Goal: Information Seeking & Learning: Check status

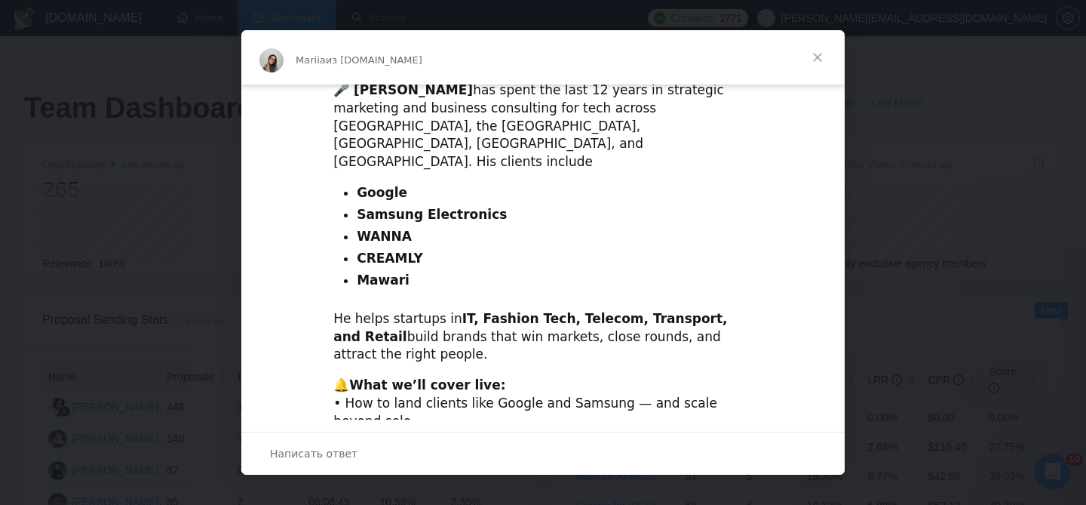
scroll to position [499, 0]
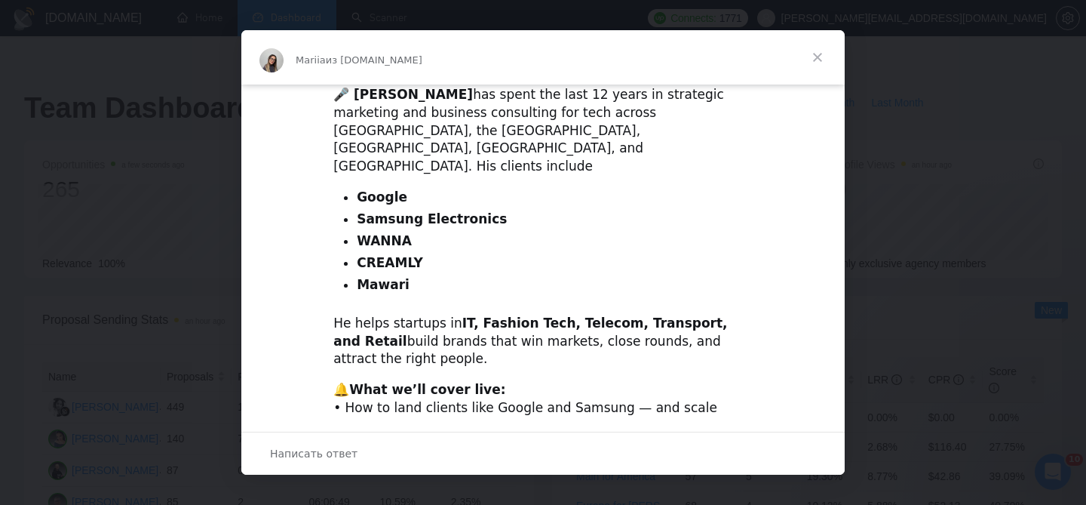
click at [818, 55] on span "Закрыть" at bounding box center [818, 57] width 54 height 54
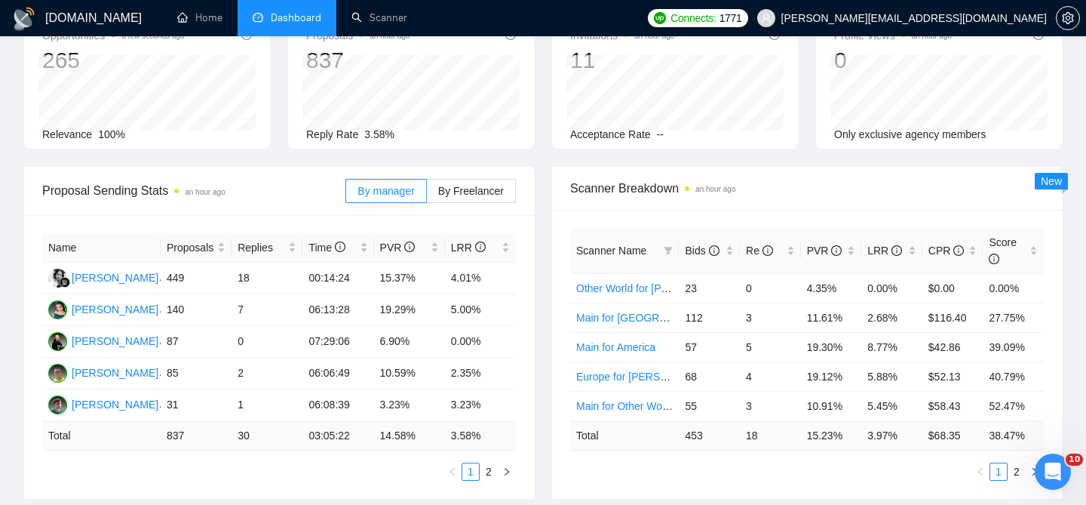
scroll to position [0, 0]
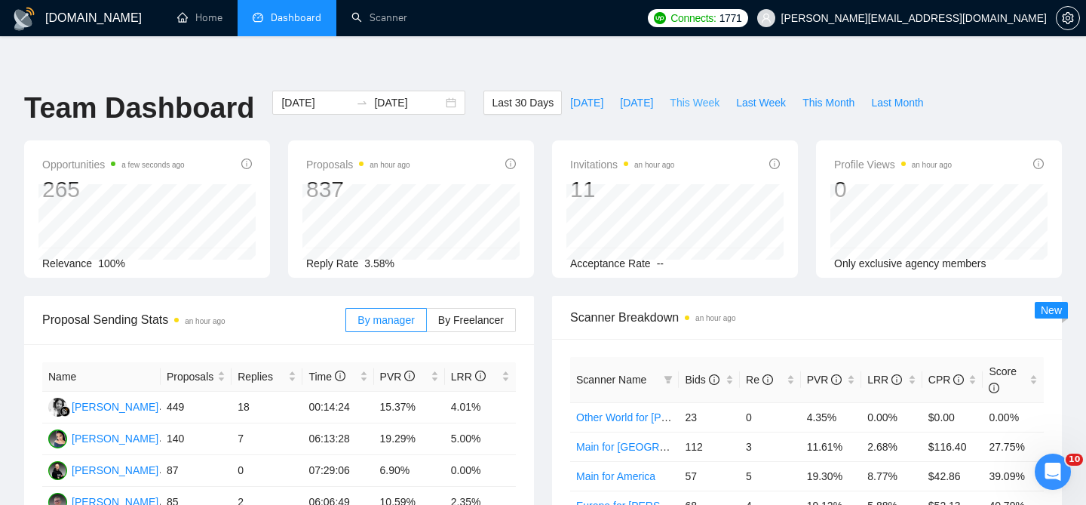
click at [698, 94] on span "This Week" at bounding box center [695, 102] width 50 height 17
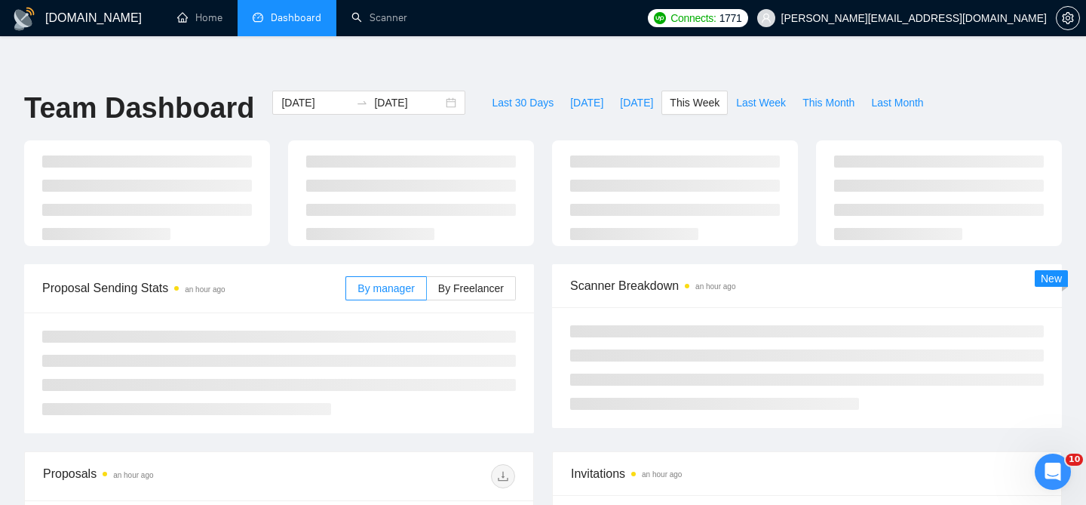
type input "[DATE]"
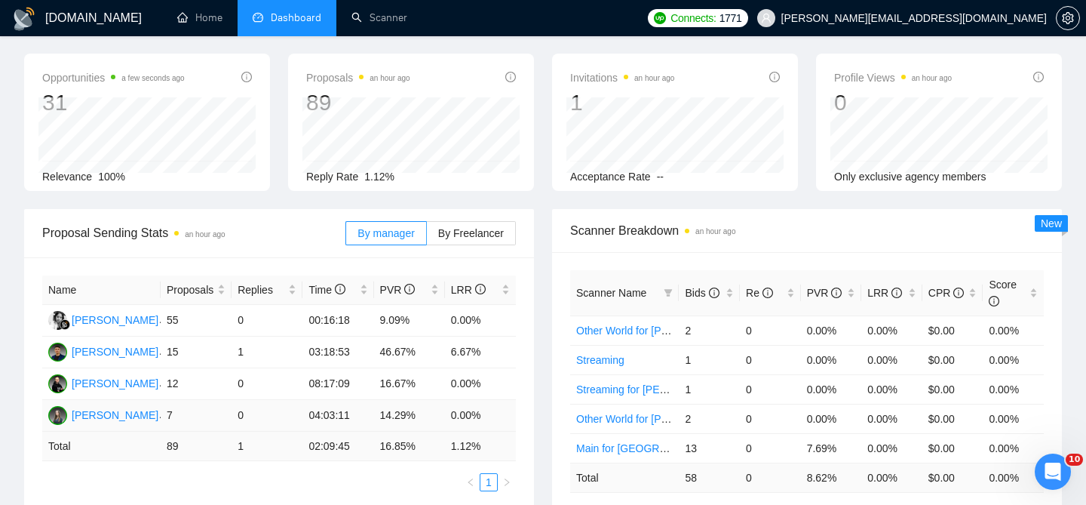
scroll to position [80, 0]
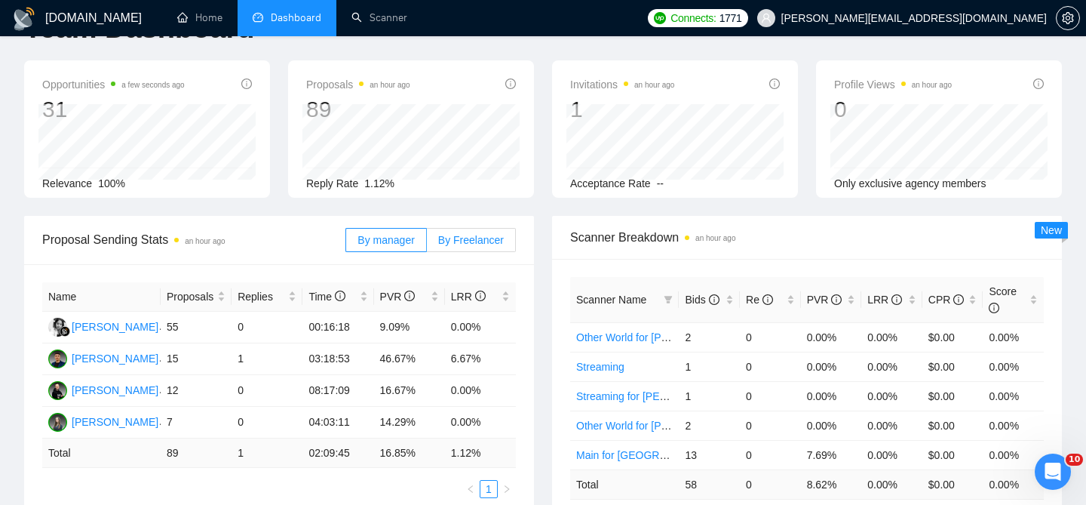
click at [461, 228] on label "By Freelancer" at bounding box center [471, 240] width 89 height 24
click at [427, 244] on input "By Freelancer" at bounding box center [427, 244] width 0 height 0
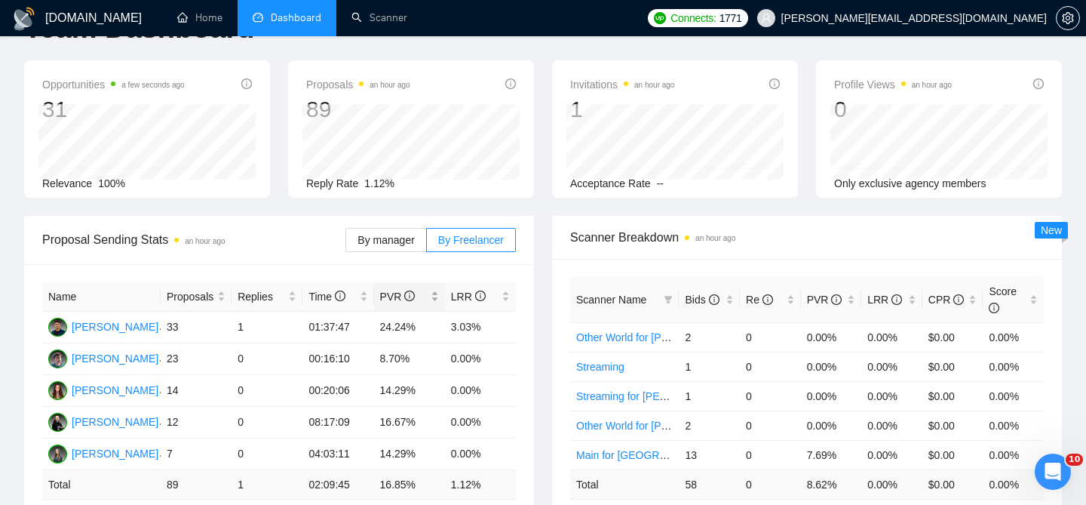
click at [434, 288] on div "PVR" at bounding box center [409, 296] width 59 height 17
click at [399, 234] on span "By manager" at bounding box center [386, 240] width 57 height 12
click at [346, 244] on input "By manager" at bounding box center [346, 244] width 0 height 0
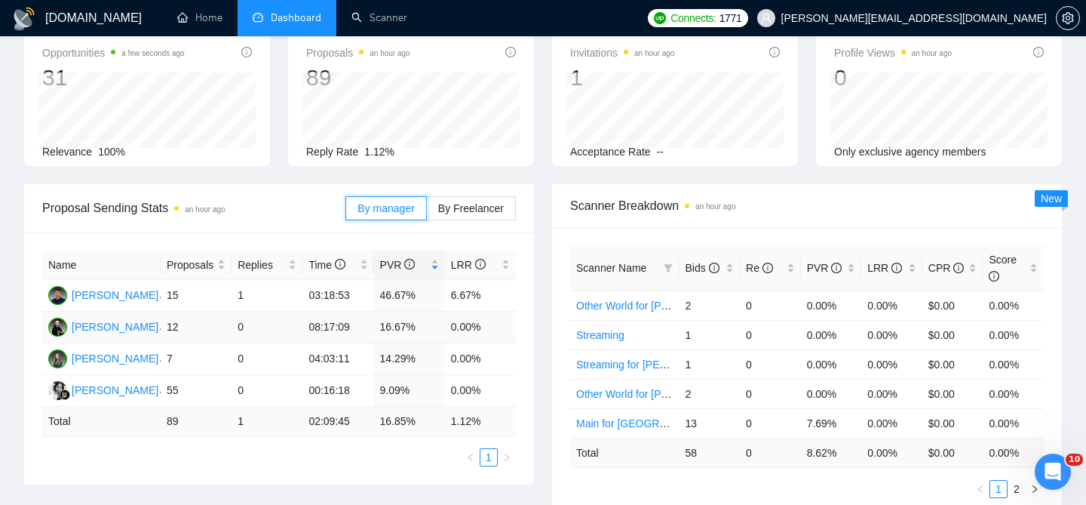
scroll to position [118, 0]
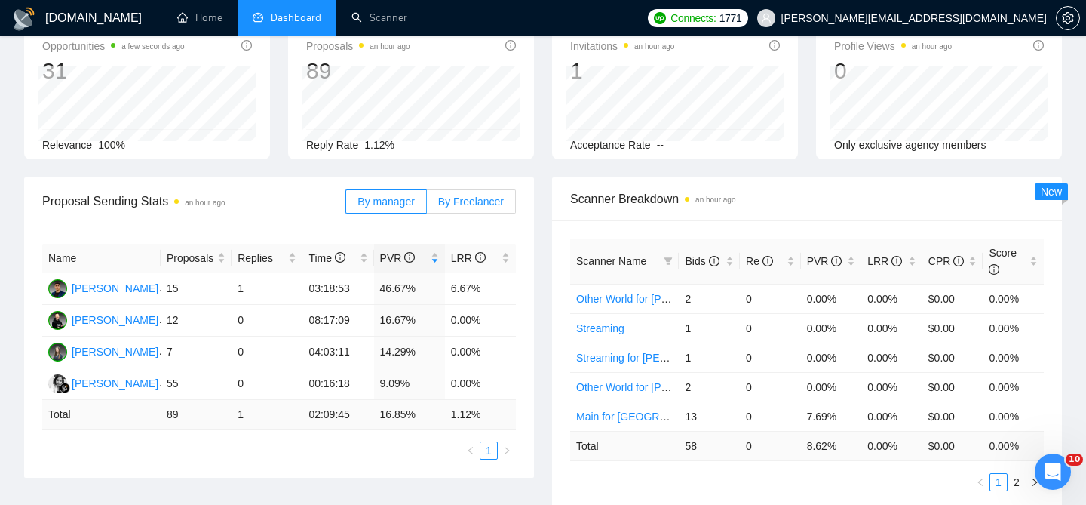
click at [462, 195] on span "By Freelancer" at bounding box center [471, 201] width 66 height 12
click at [427, 205] on input "By Freelancer" at bounding box center [427, 205] width 0 height 0
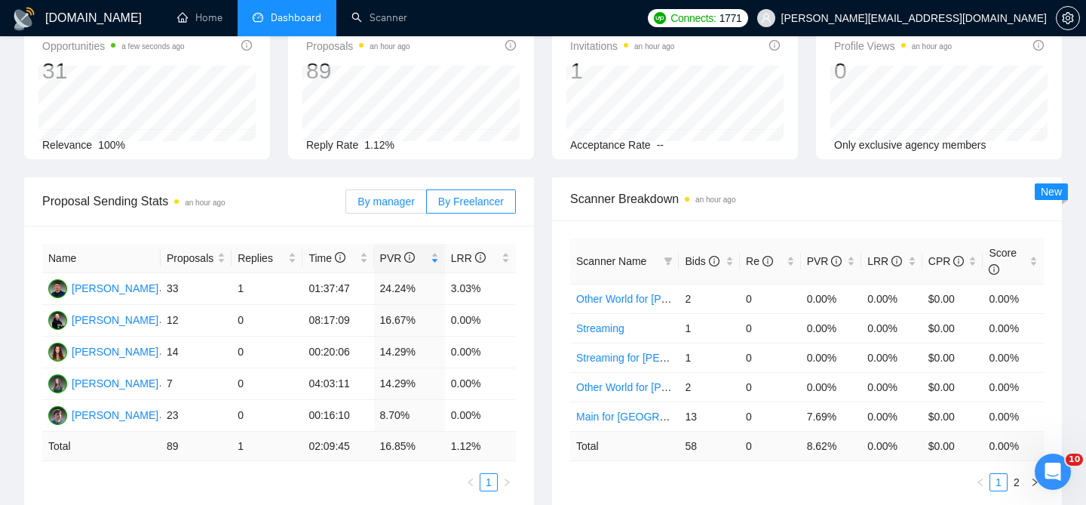
click at [390, 195] on span "By manager" at bounding box center [386, 201] width 57 height 12
click at [346, 205] on input "By manager" at bounding box center [346, 205] width 0 height 0
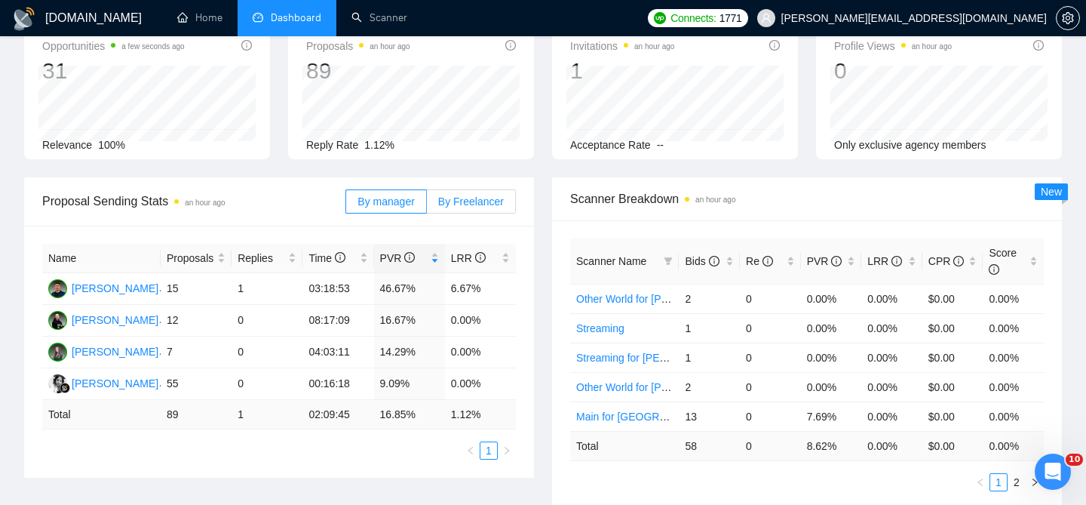
click at [465, 195] on span "By Freelancer" at bounding box center [471, 201] width 66 height 12
click at [427, 205] on input "By Freelancer" at bounding box center [427, 205] width 0 height 0
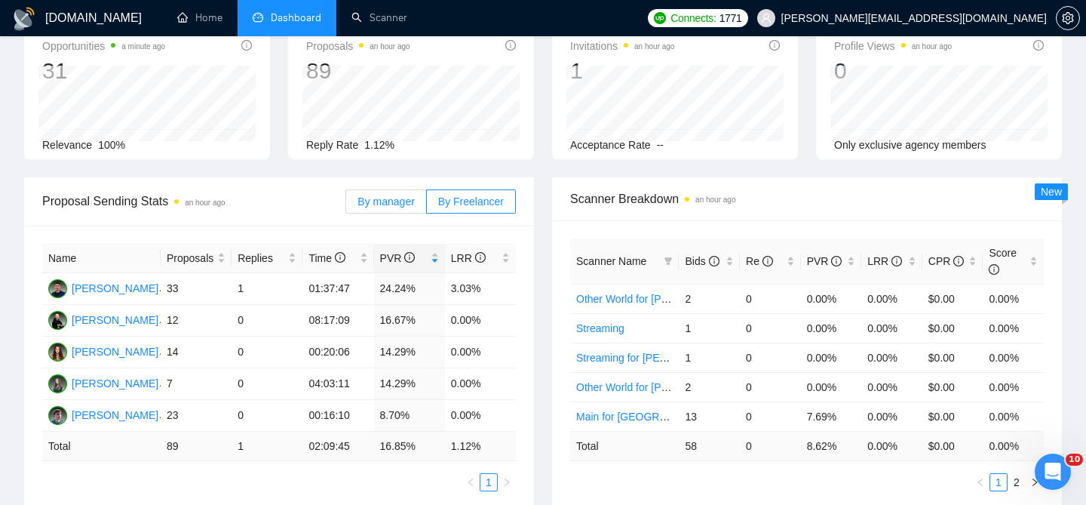
click at [392, 195] on span "By manager" at bounding box center [386, 201] width 57 height 12
click at [346, 205] on input "By manager" at bounding box center [346, 205] width 0 height 0
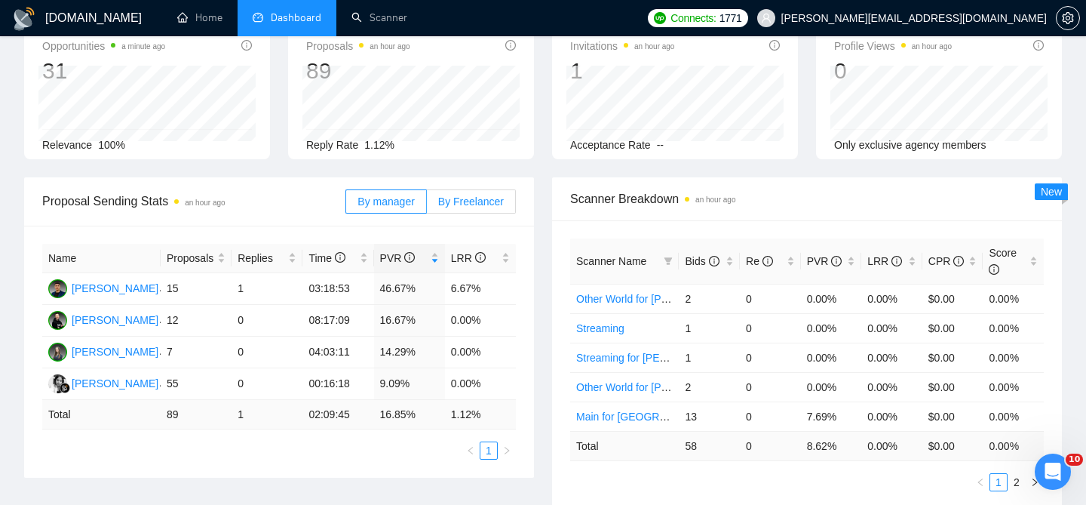
click at [477, 195] on span "By Freelancer" at bounding box center [471, 201] width 66 height 12
click at [427, 205] on input "By Freelancer" at bounding box center [427, 205] width 0 height 0
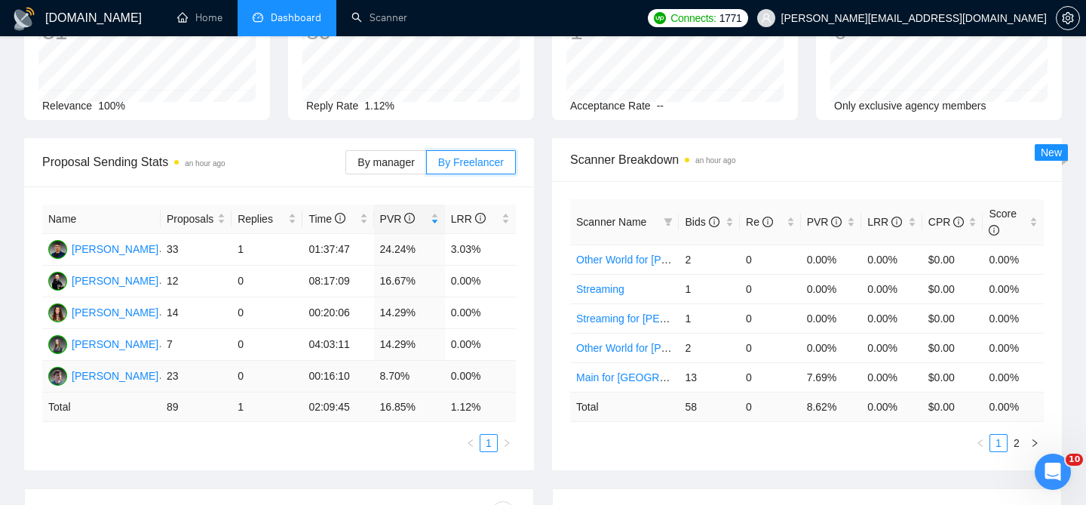
scroll to position [169, 0]
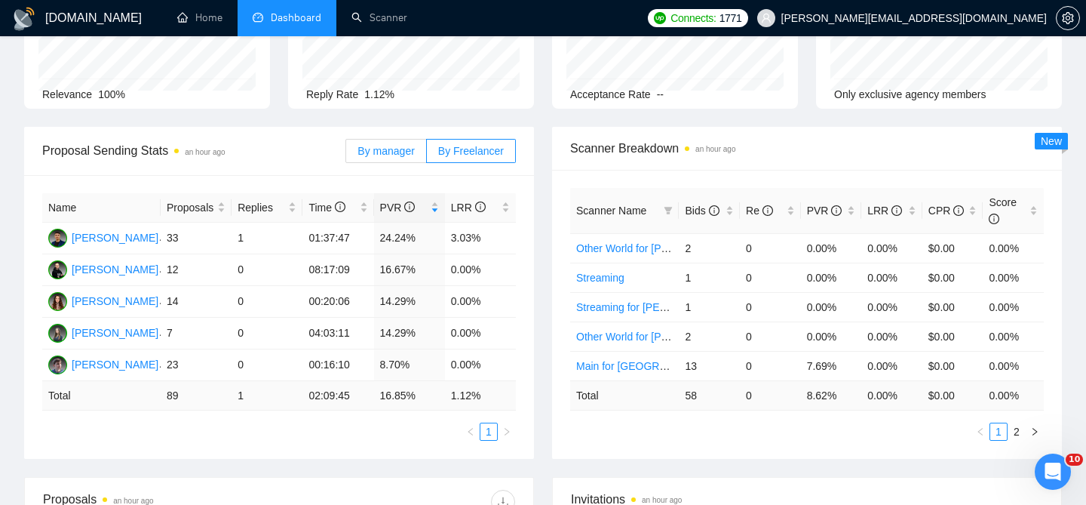
click at [390, 145] on span "By manager" at bounding box center [386, 151] width 57 height 12
click at [346, 155] on input "By manager" at bounding box center [346, 155] width 0 height 0
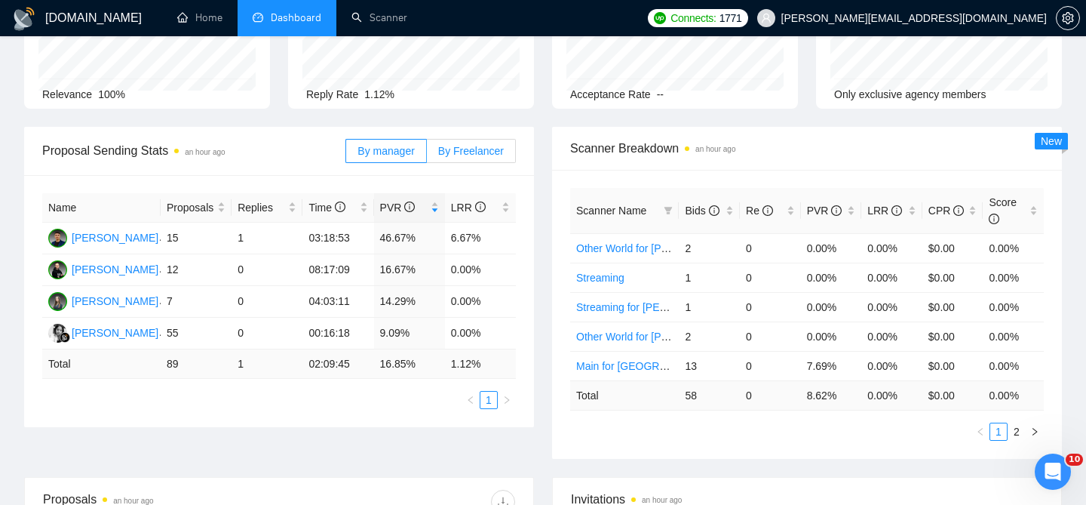
click at [478, 139] on label "By Freelancer" at bounding box center [471, 151] width 89 height 24
click at [427, 155] on input "By Freelancer" at bounding box center [427, 155] width 0 height 0
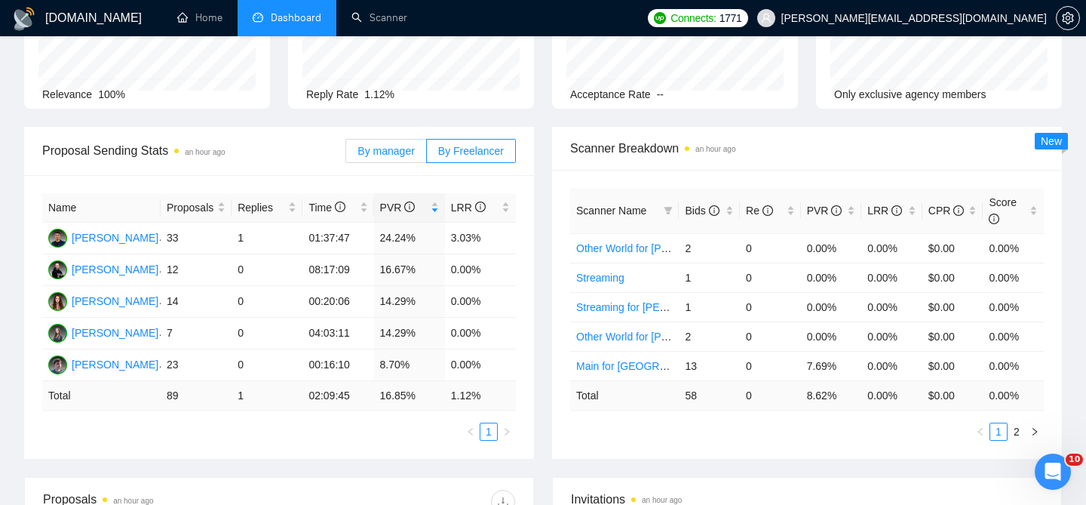
click at [401, 145] on span "By manager" at bounding box center [386, 151] width 57 height 12
click at [346, 155] on input "By manager" at bounding box center [346, 155] width 0 height 0
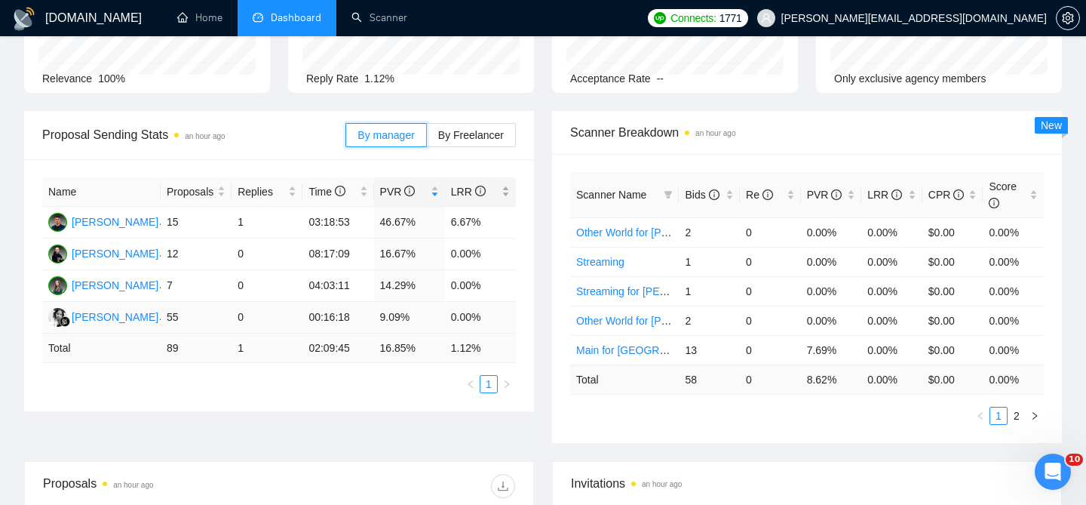
scroll to position [163, 0]
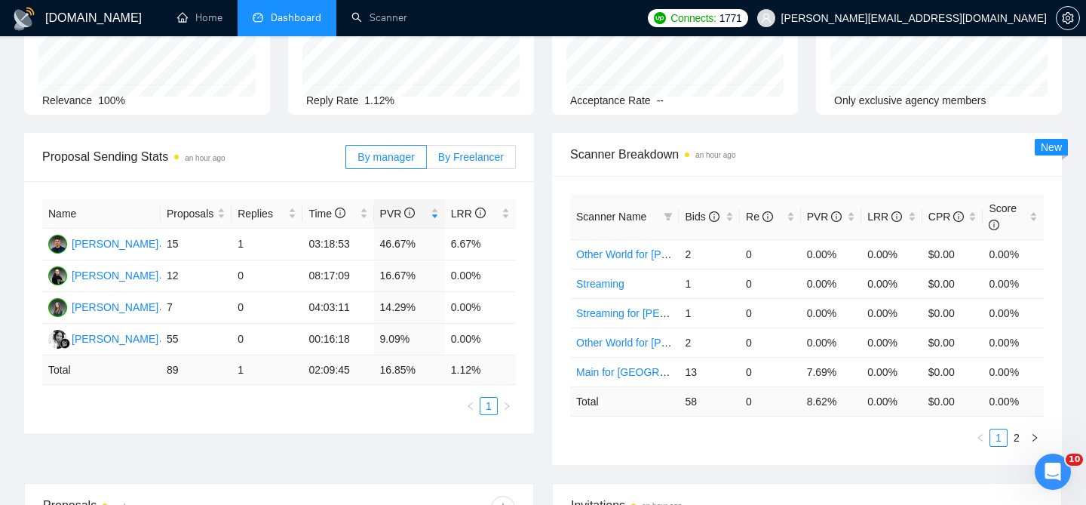
click at [456, 151] on span "By Freelancer" at bounding box center [471, 157] width 66 height 12
click at [427, 161] on input "By Freelancer" at bounding box center [427, 161] width 0 height 0
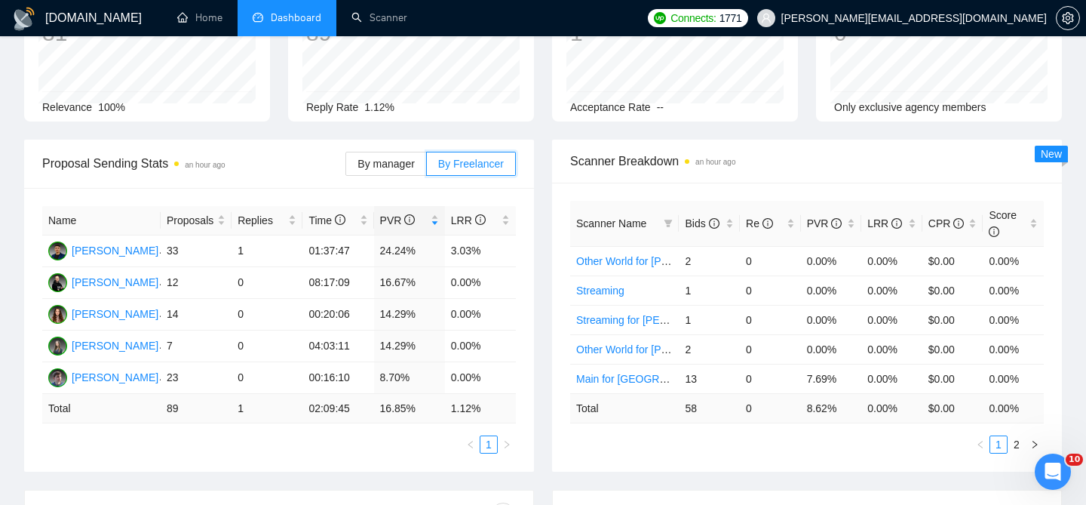
scroll to position [0, 0]
